Goal: Check status: Check status

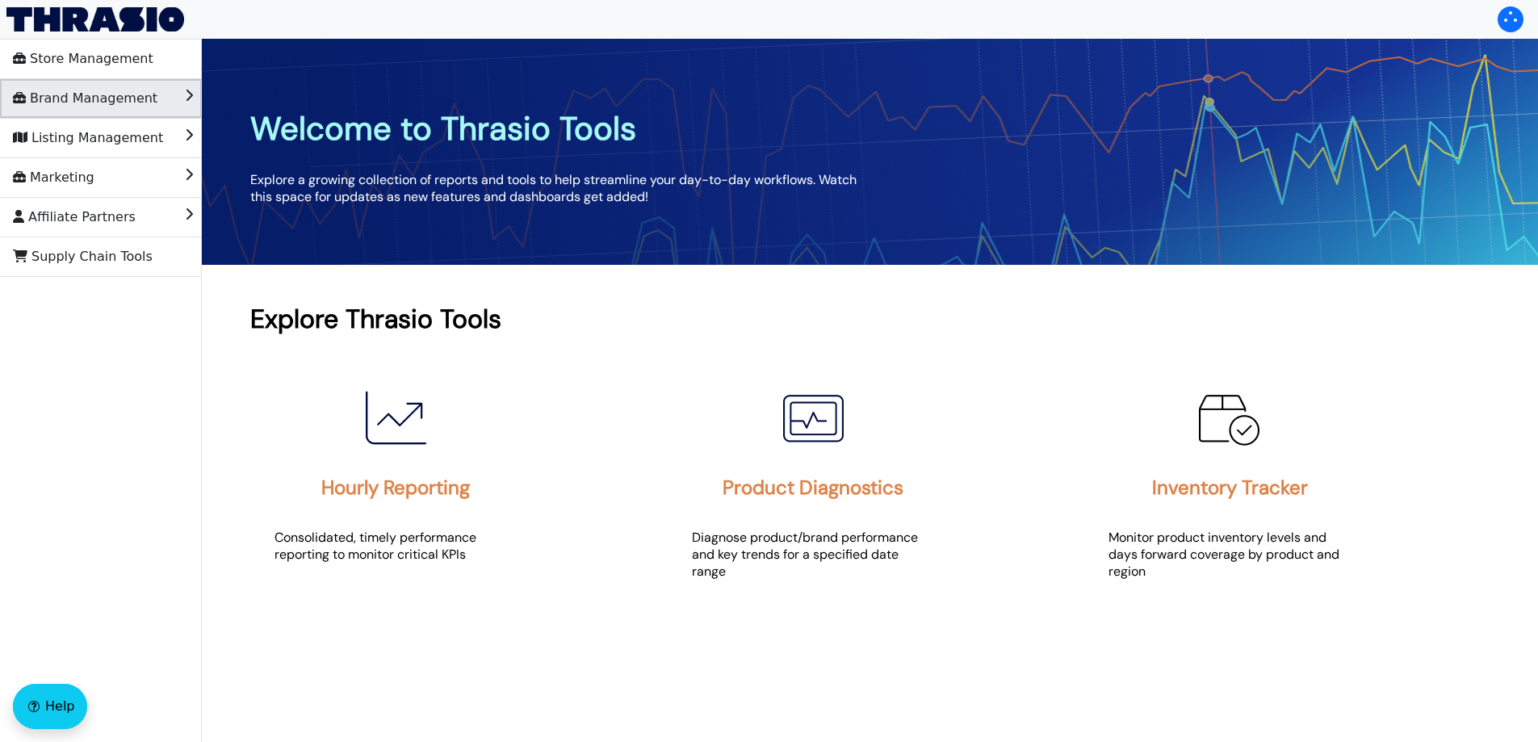
click at [84, 101] on span "Brand Management" at bounding box center [85, 99] width 145 height 26
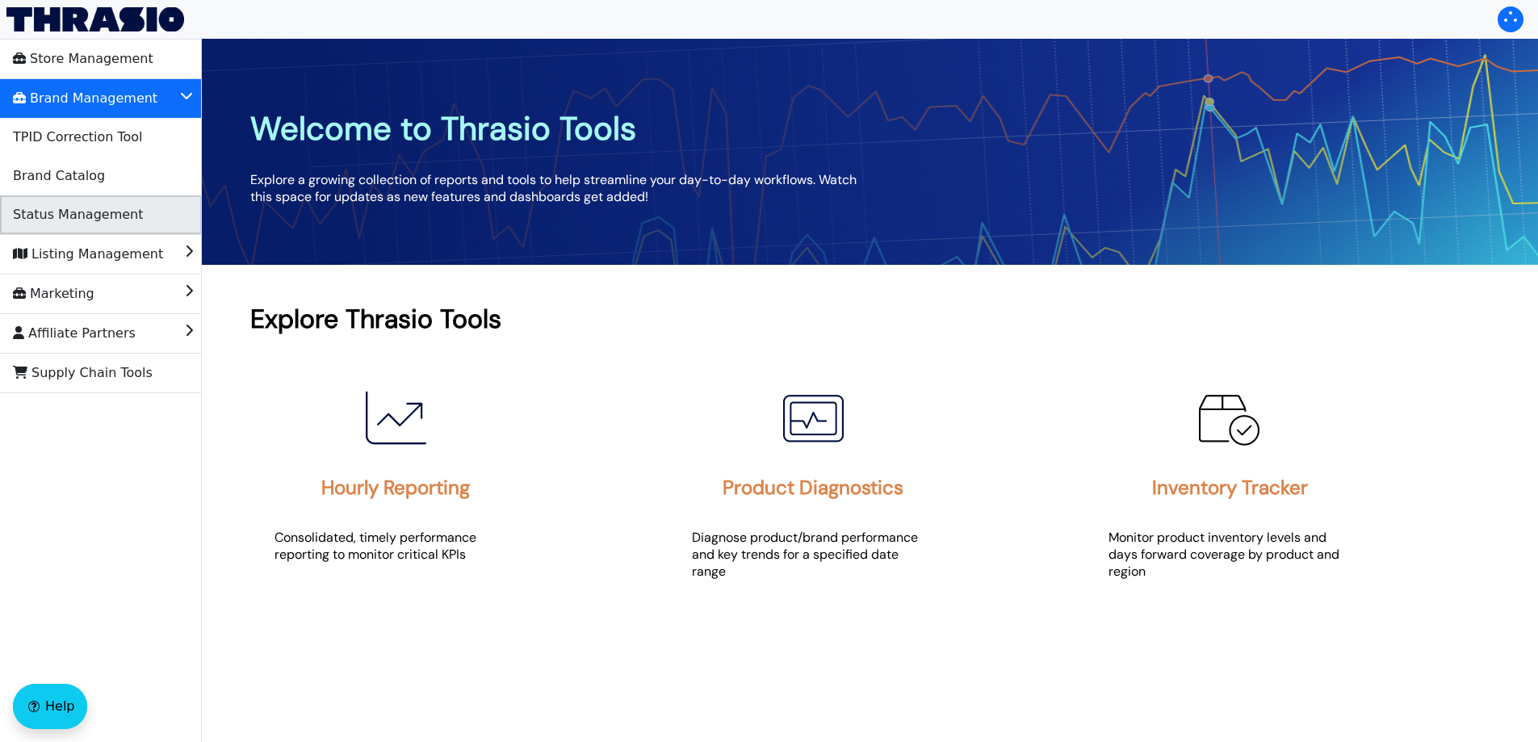
click at [83, 208] on span "Status Management" at bounding box center [78, 215] width 130 height 26
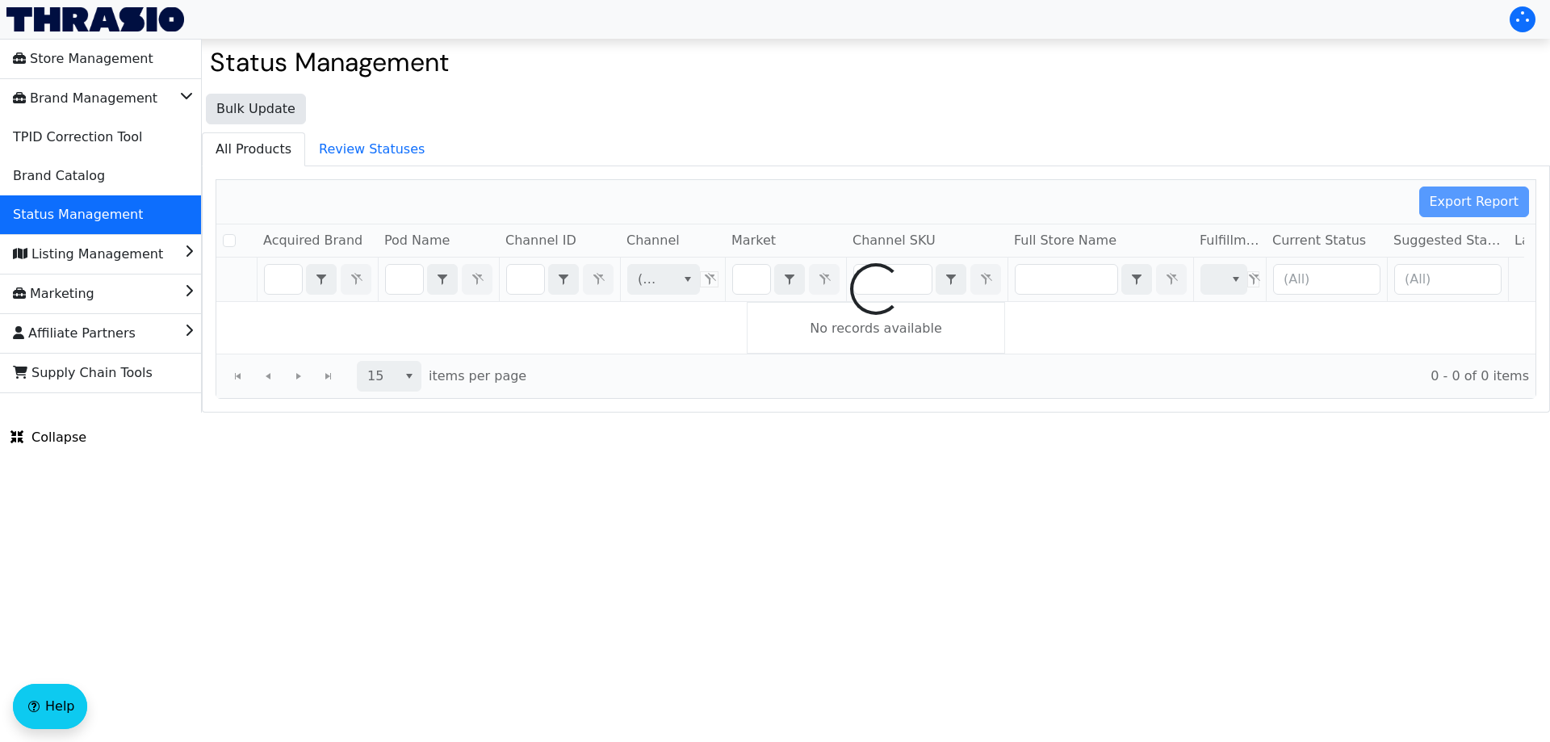
checkbox input "false"
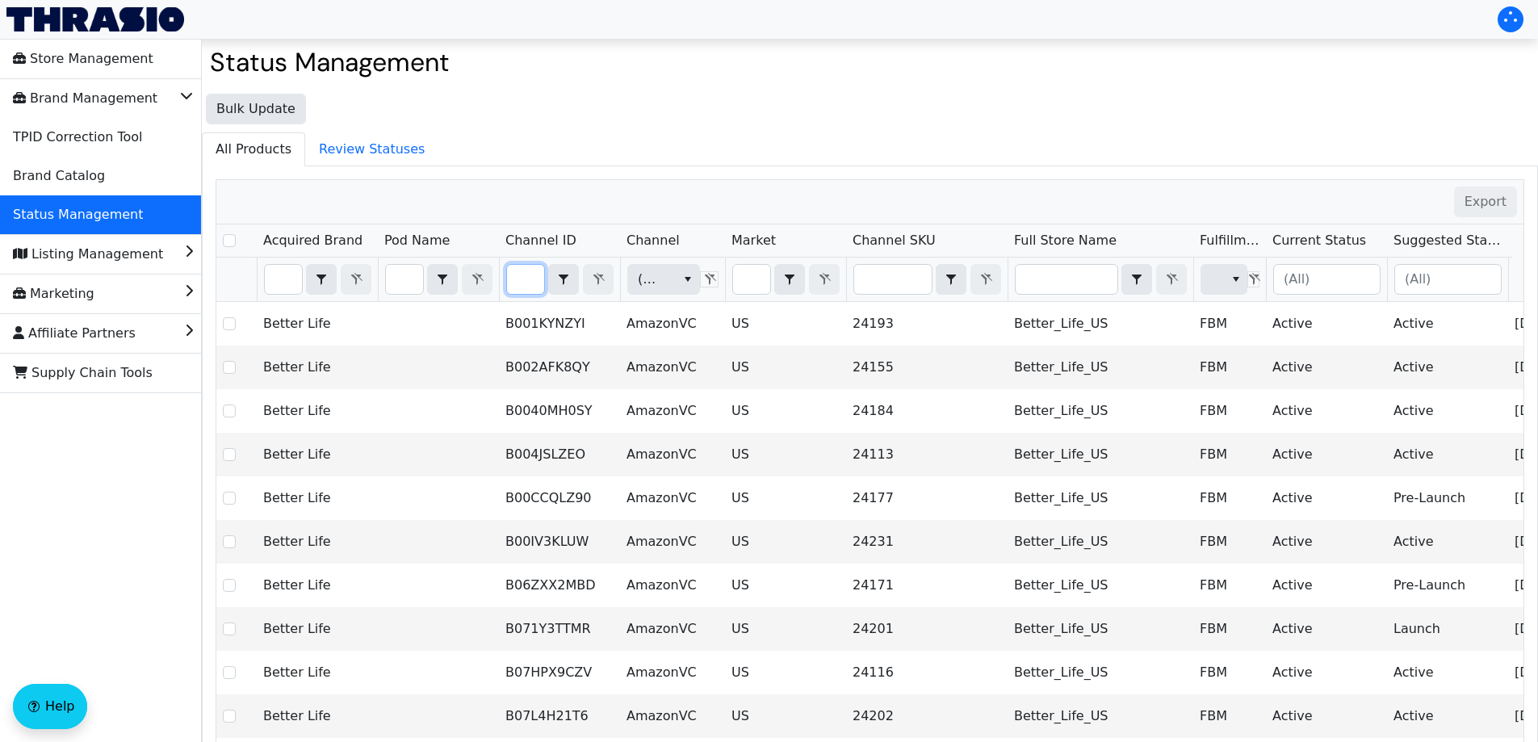
click at [511, 283] on input "Filter" at bounding box center [525, 279] width 37 height 29
type input "[URL][DOMAIN_NAME]"
checkbox input "true"
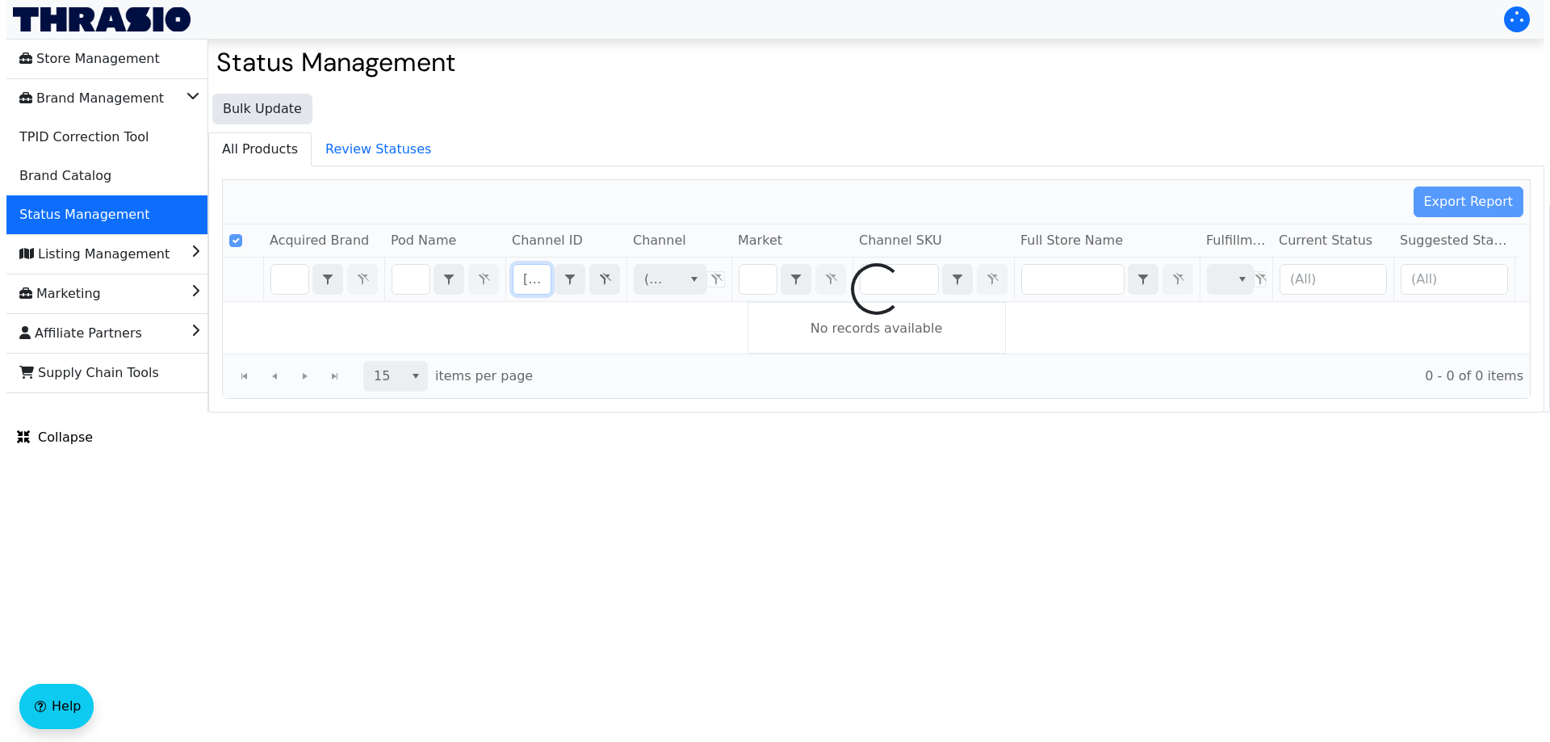
scroll to position [0, 722]
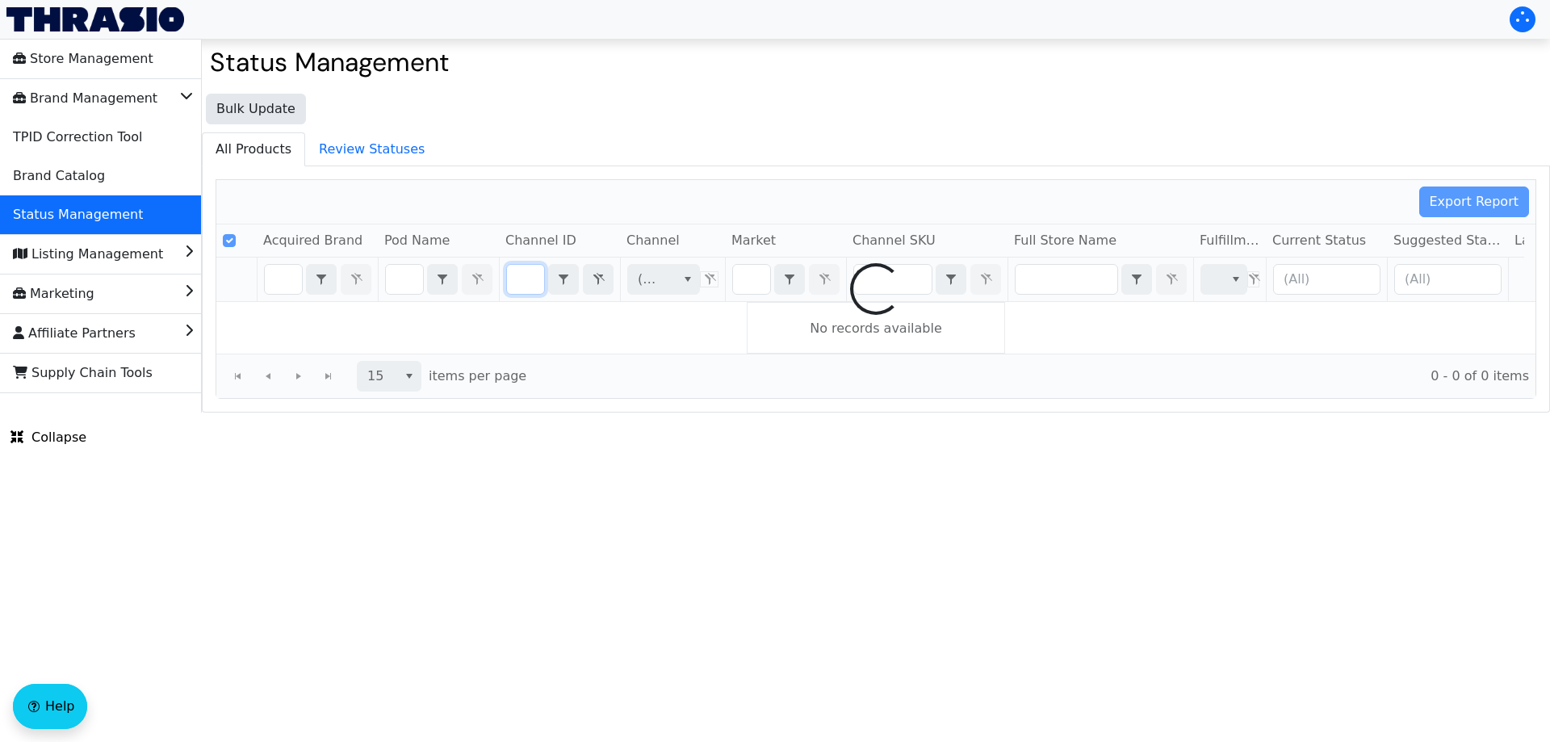
scroll to position [0, 61]
type input "h"
checkbox input "false"
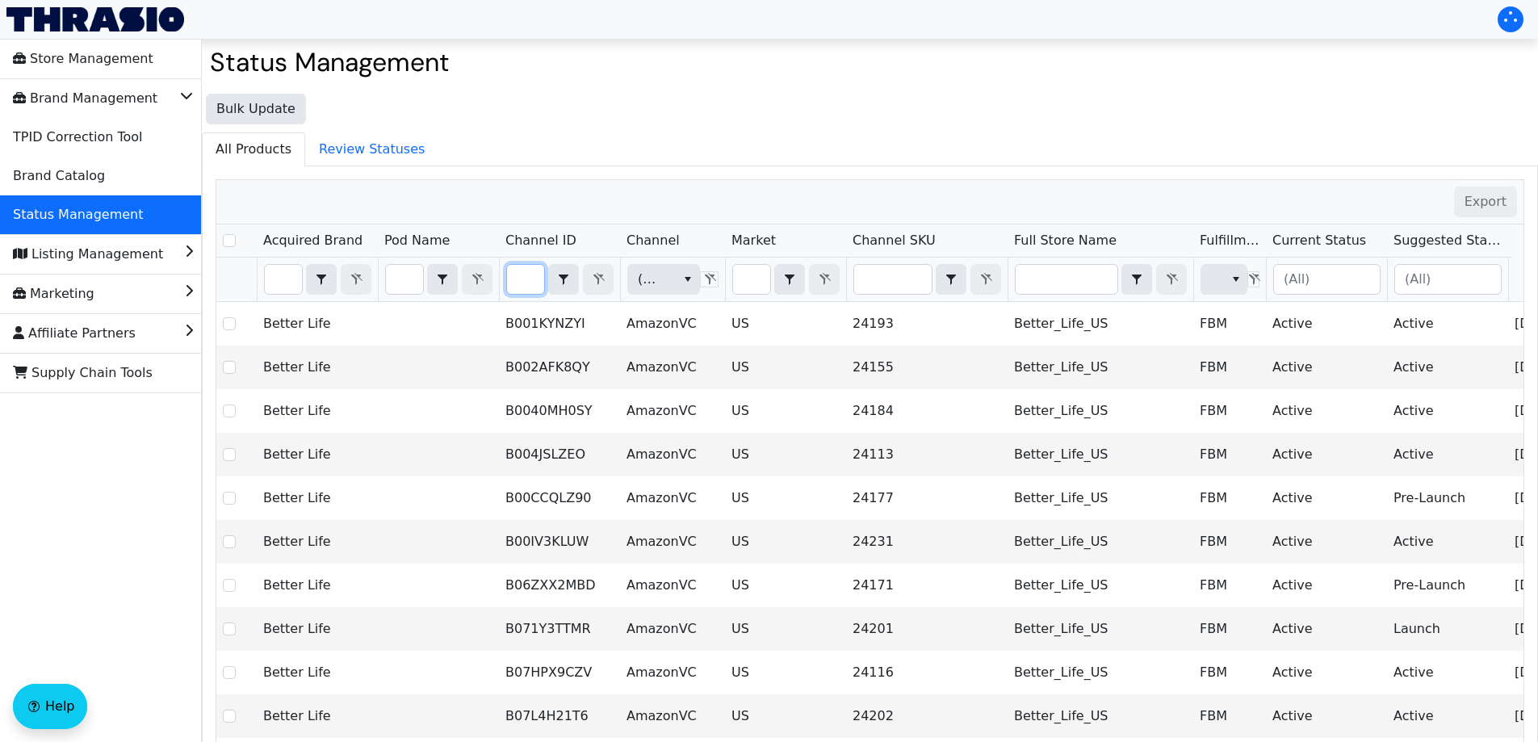
type input "B0FGKS31HM"
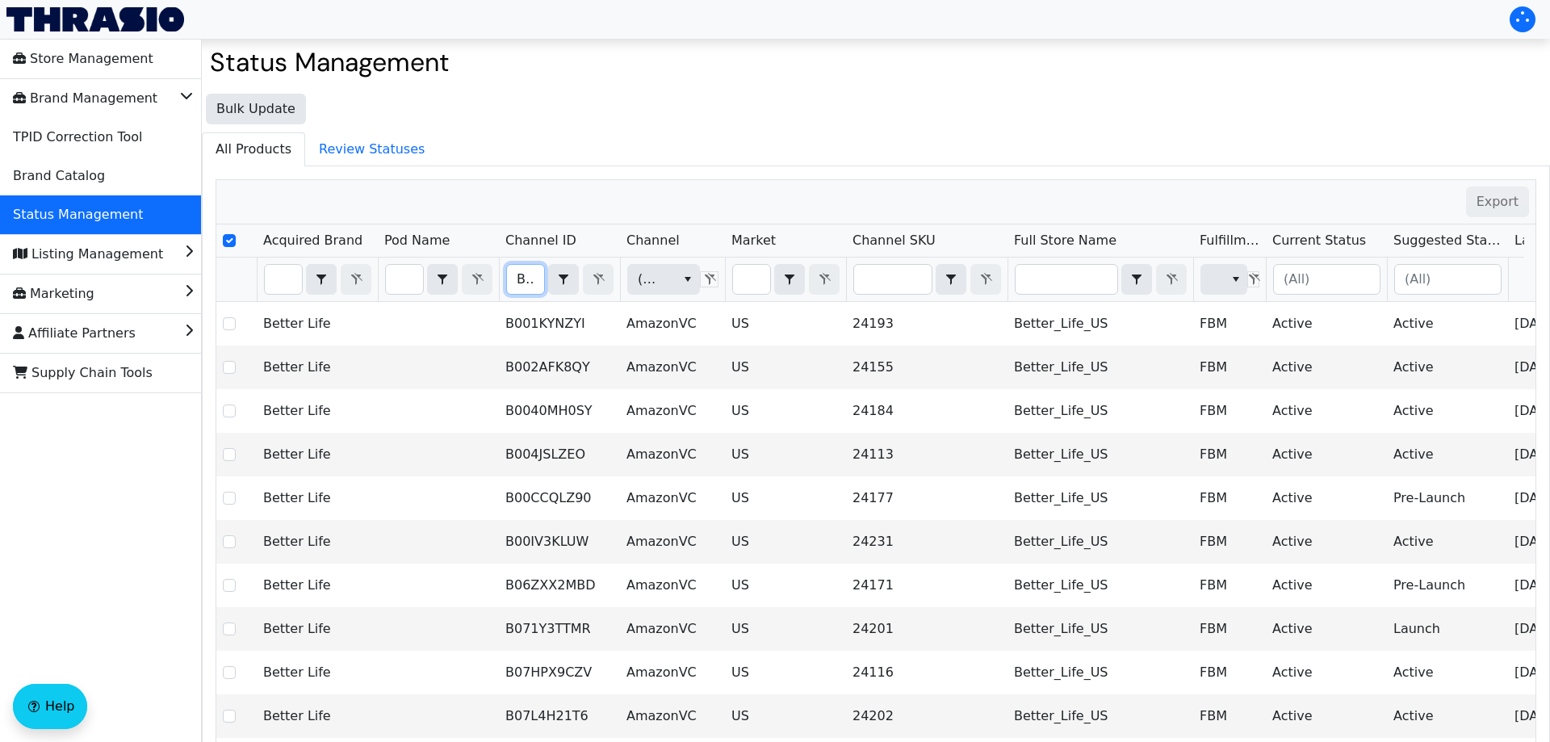
scroll to position [0, 60]
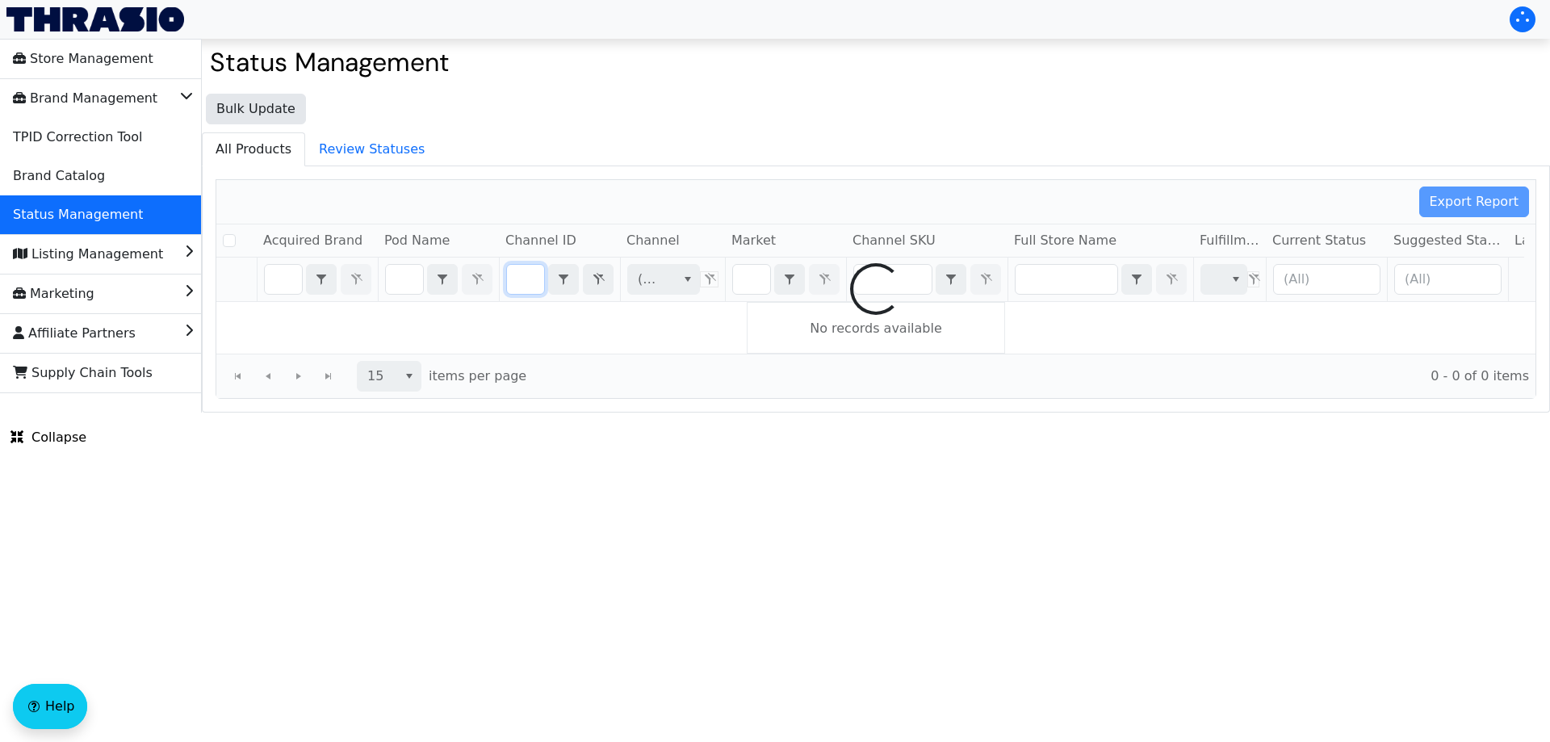
checkbox input "false"
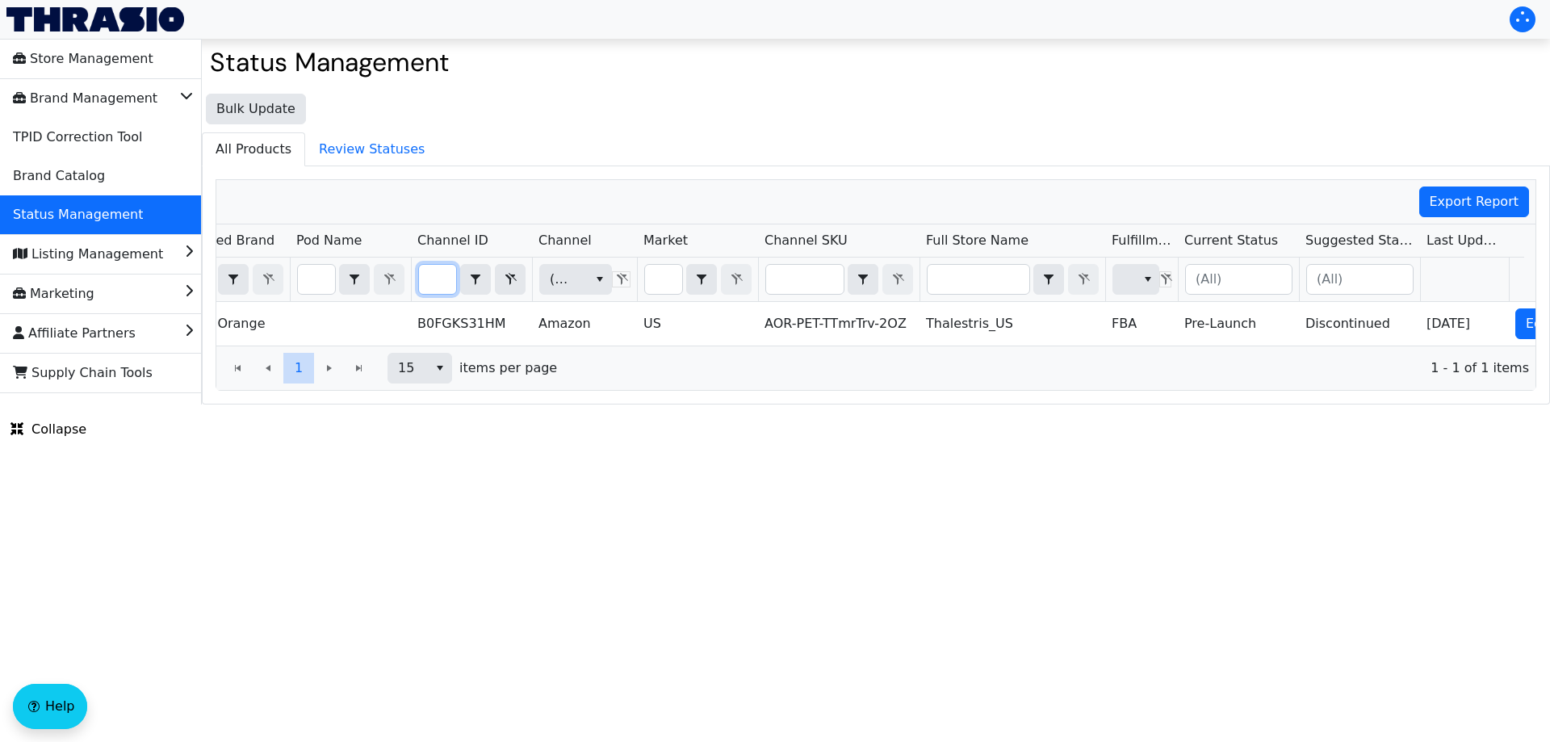
scroll to position [0, 0]
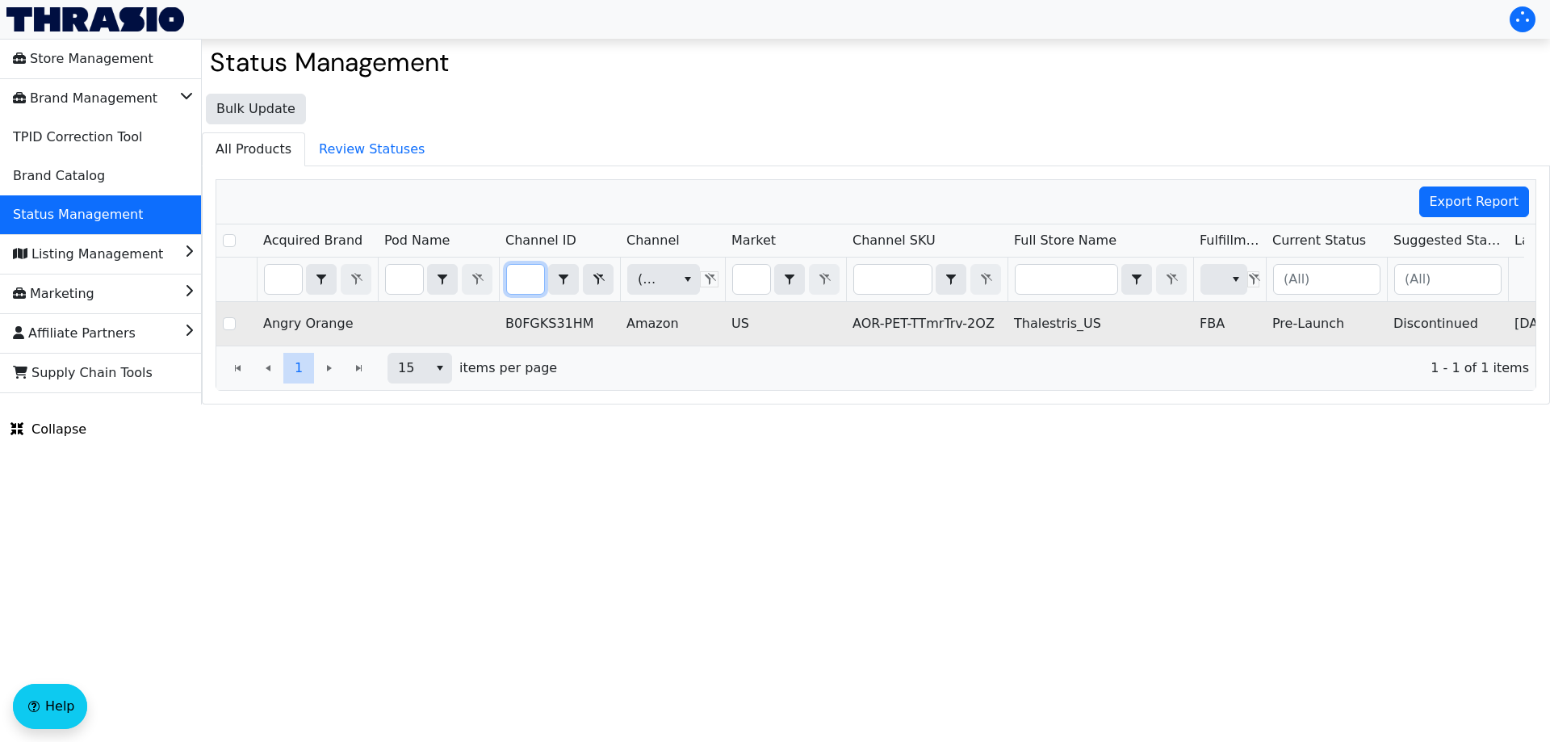
type input "B0FGKS31HM"
drag, startPoint x: 853, startPoint y: 325, endPoint x: 981, endPoint y: 323, distance: 127.6
click at [981, 323] on td "AOR-PET-TTmrTrv-2OZ" at bounding box center [926, 324] width 161 height 44
copy td "AOR-PET-TTmrTrv-2OZ"
